Goal: Find specific page/section: Find specific page/section

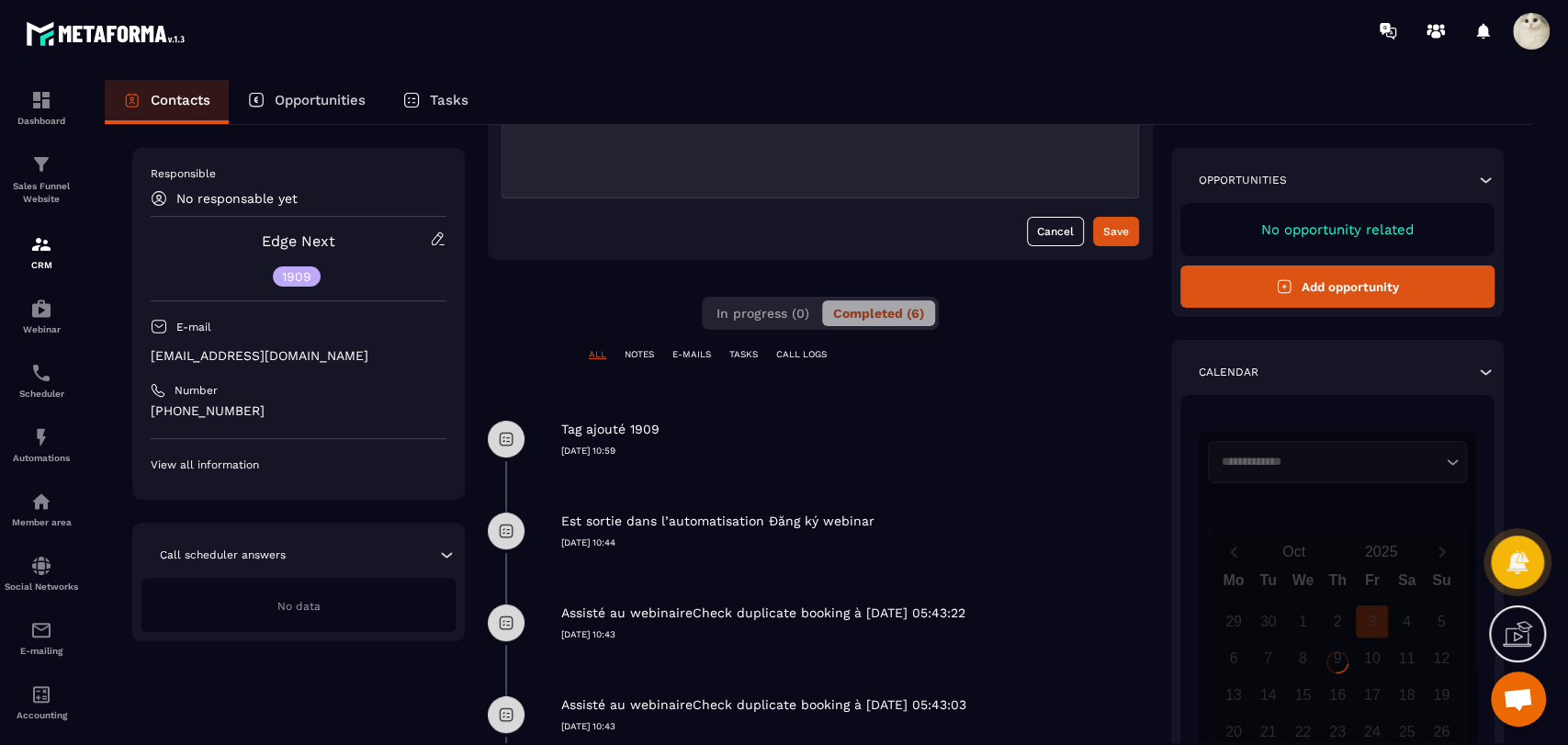
scroll to position [305, 0]
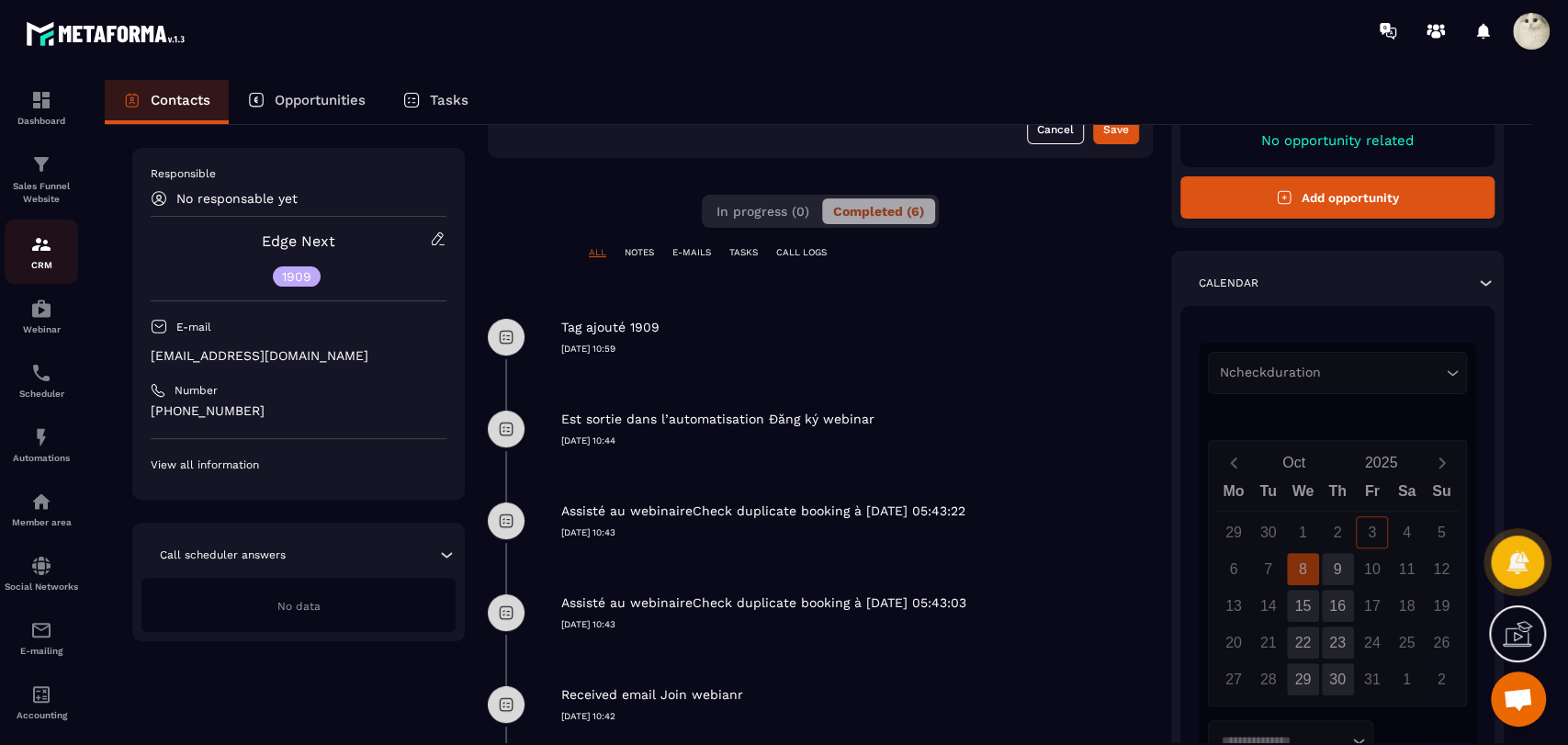
click at [49, 253] on img at bounding box center [42, 244] width 22 height 22
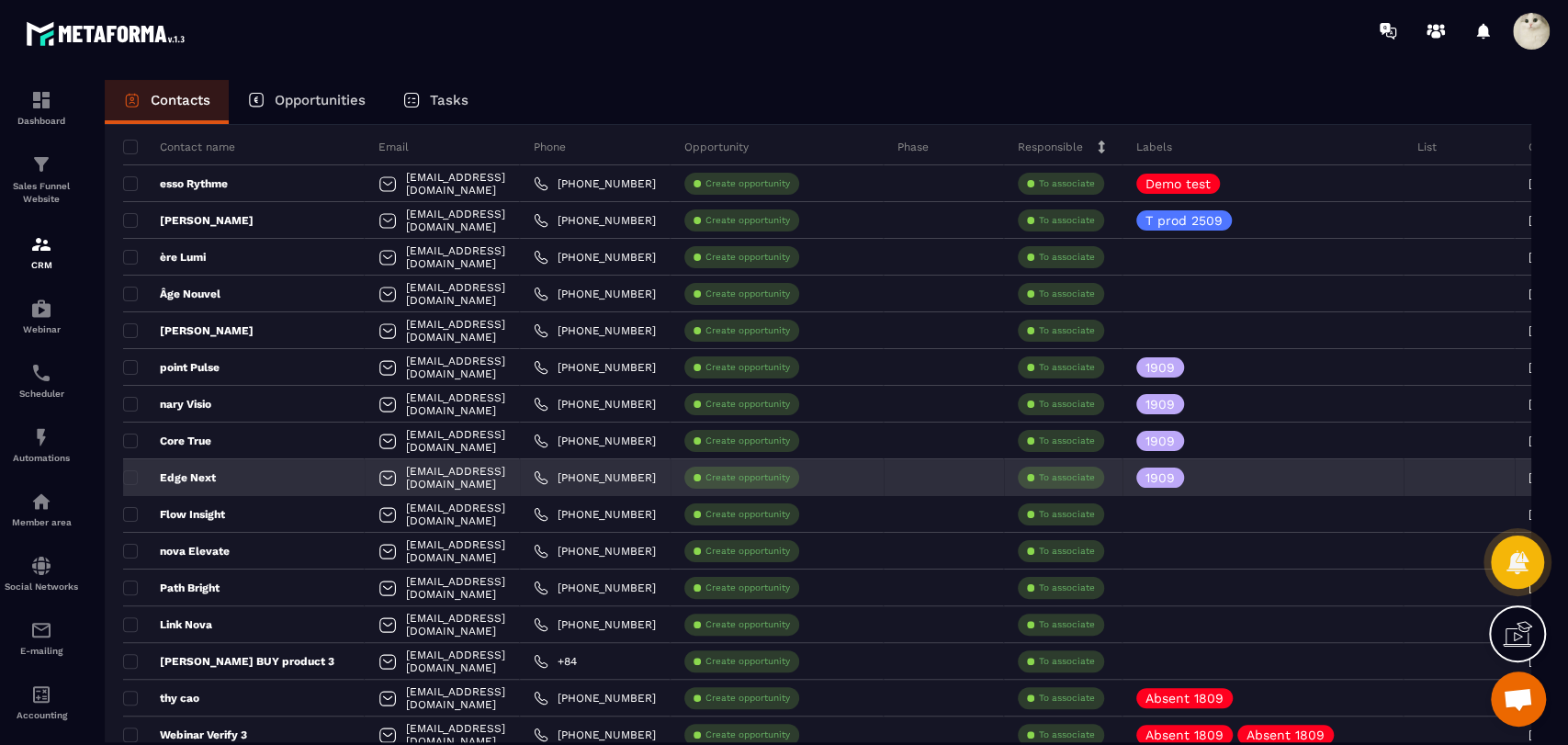
scroll to position [117, 0]
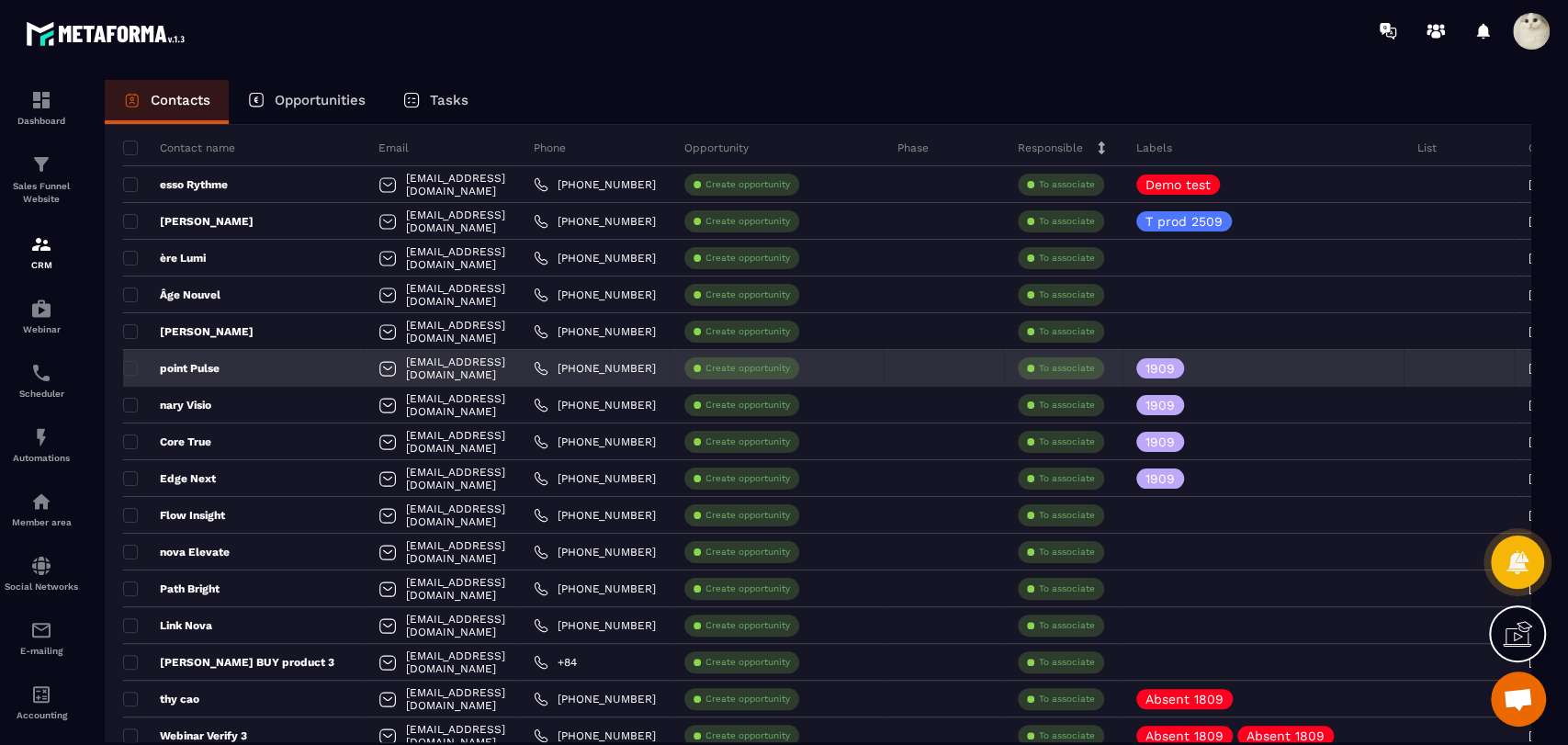
click at [202, 369] on p "point Pulse" at bounding box center [172, 368] width 97 height 15
